Goal: Information Seeking & Learning: Learn about a topic

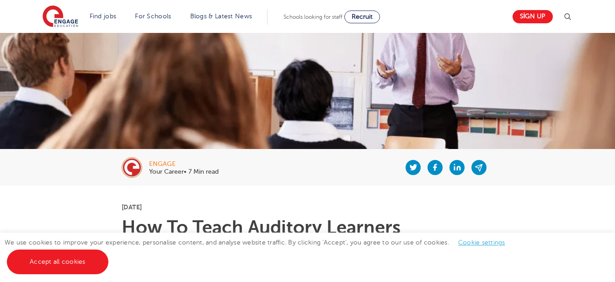
scroll to position [183, 0]
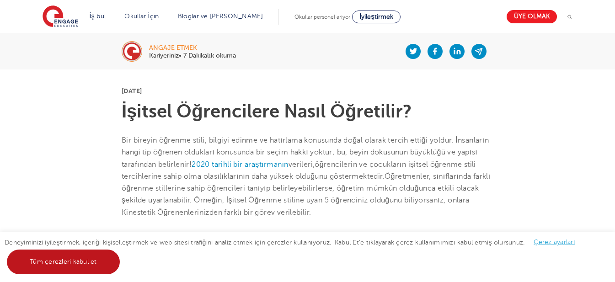
click at [91, 264] on font "Tüm çerezleri kabul et" at bounding box center [63, 261] width 67 height 7
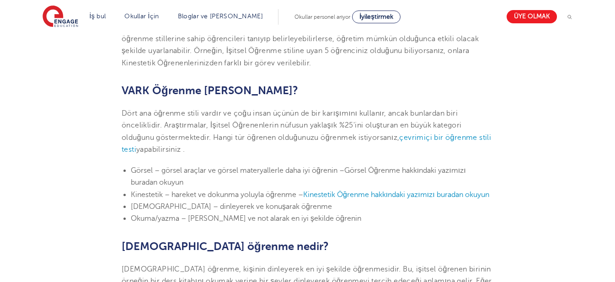
scroll to position [320, 0]
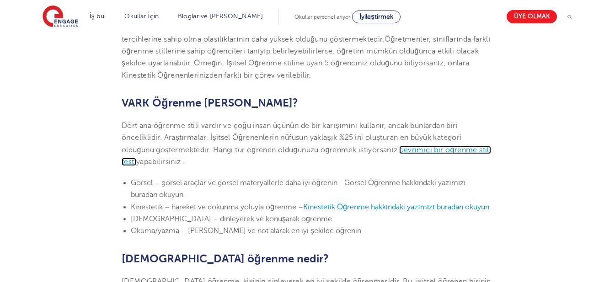
click at [135, 160] on font "çevrimiçi bir öğrenme stili testi" at bounding box center [307, 156] width 370 height 20
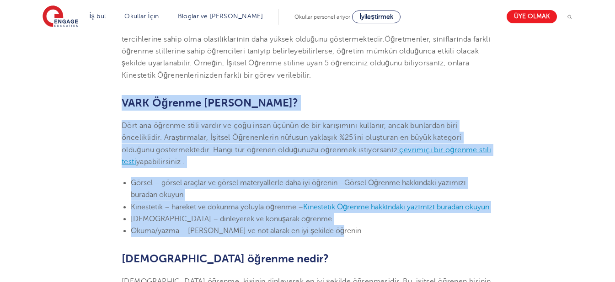
drag, startPoint x: 122, startPoint y: 104, endPoint x: 337, endPoint y: 246, distance: 257.7
copy section "VARK Öğrenme Stilleri Nelerdir? Dört ana öğrenme stili vardır ve çoğu insan üçü…"
click at [326, 157] on p "Dört ana öğrenme stili vardır ve çoğu insan üçünün de bir karışımını kullanır, …" at bounding box center [308, 144] width 372 height 48
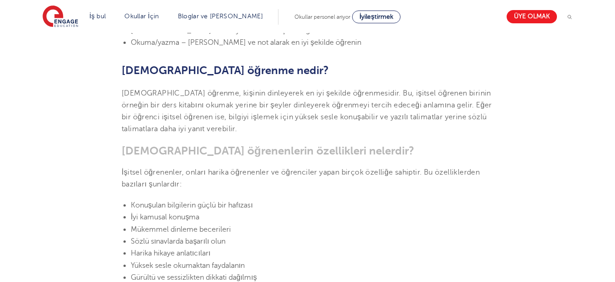
scroll to position [412, 0]
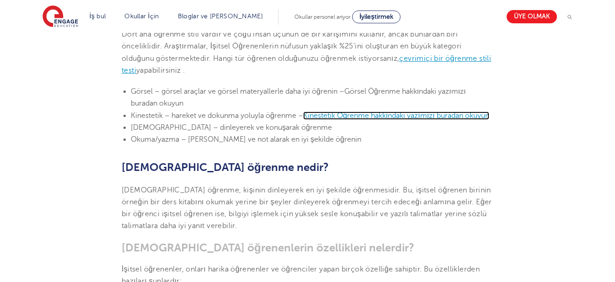
click at [349, 117] on font "Kinestetik Öğrenme hakkındaki yazımızı buradan okuyun" at bounding box center [396, 116] width 186 height 8
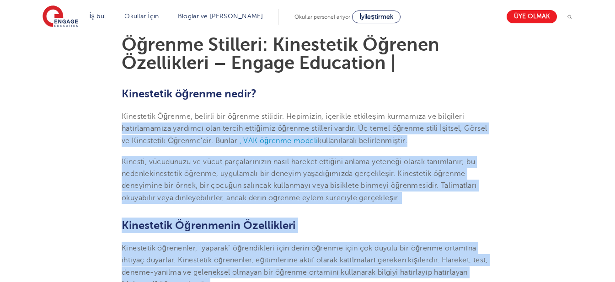
scroll to position [229, 0]
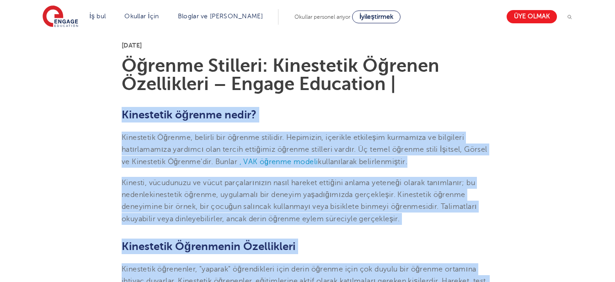
drag, startPoint x: 418, startPoint y: 154, endPoint x: 121, endPoint y: 117, distance: 299.2
copy section "Loremipsum dolorsi ametc? Adipiscing Elitsed, doeiusm tem incidid utlabore. Etd…"
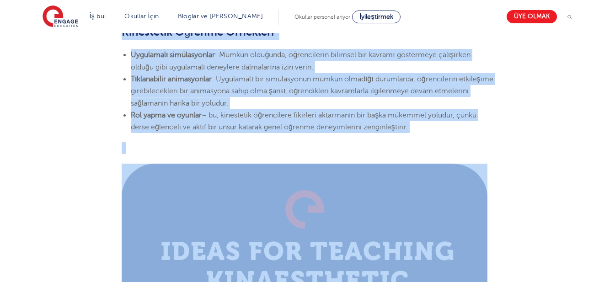
scroll to position [1144, 0]
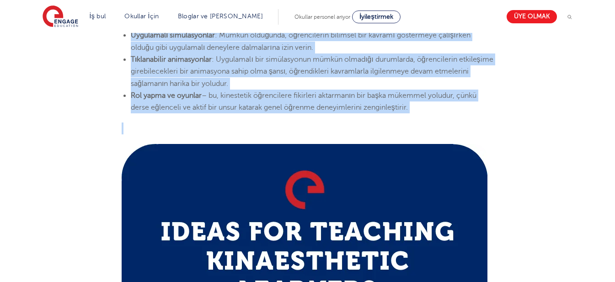
drag, startPoint x: 113, startPoint y: 114, endPoint x: 430, endPoint y: 114, distance: 317.0
click at [430, 114] on section "24 Mart 2023 Öğrenme Stilleri: Kinestetik Öğrenen Özellikleri – Engage Educatio…" at bounding box center [307, 174] width 555 height 2130
copy section "Loremipsum dolorsi ametc? Adipiscing Elitsed, doeiusm tem incidid utlabore. Etd…"
